Goal: Find specific page/section: Find specific page/section

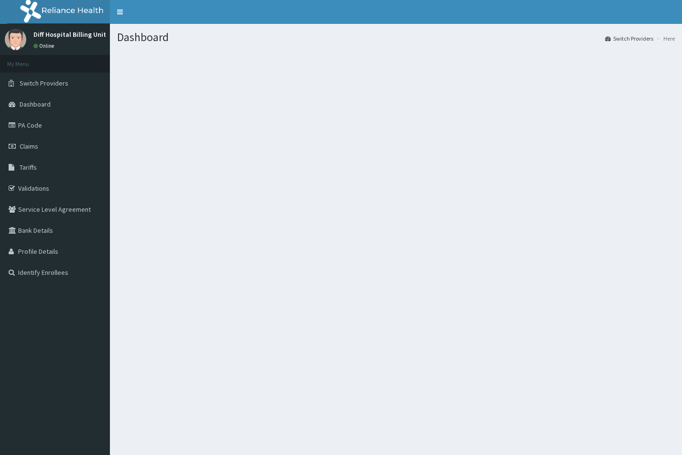
click at [391, 193] on div "Dashboard Switch Providers Here" at bounding box center [396, 251] width 572 height 455
click at [37, 129] on link "PA Code" at bounding box center [55, 125] width 110 height 21
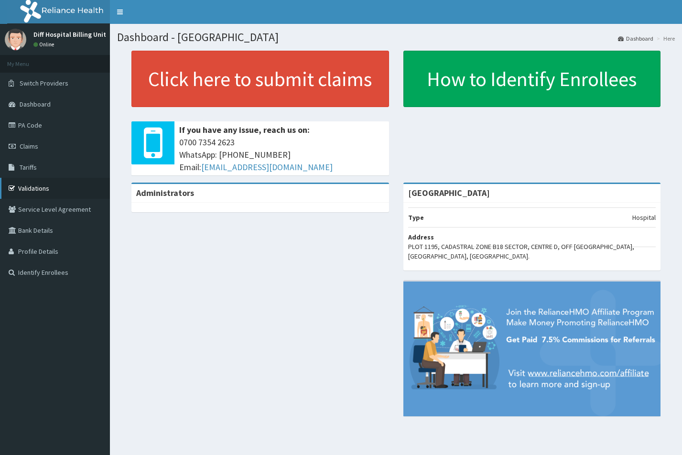
click at [44, 188] on link "Validations" at bounding box center [55, 188] width 110 height 21
